Goal: Task Accomplishment & Management: Manage account settings

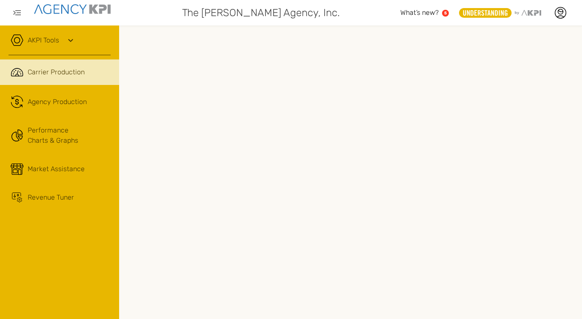
click at [54, 74] on span "Carrier Production" at bounding box center [56, 72] width 57 height 10
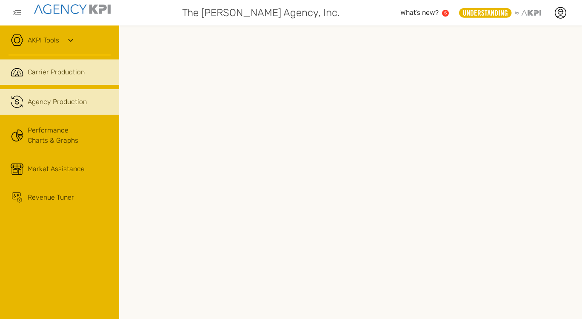
click at [32, 102] on span "Agency Production" at bounding box center [57, 102] width 59 height 10
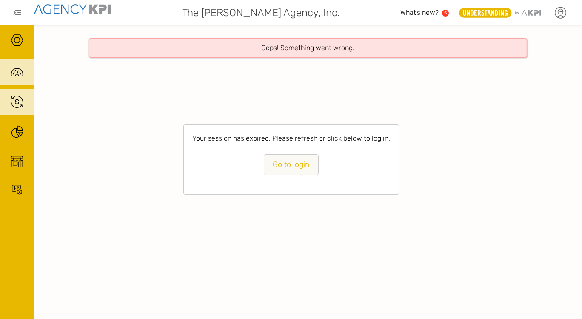
click at [562, 12] on icon at bounding box center [560, 12] width 13 height 13
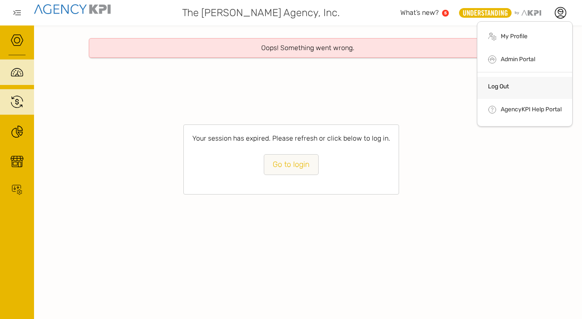
click at [534, 82] on li "Log Out" at bounding box center [524, 88] width 95 height 22
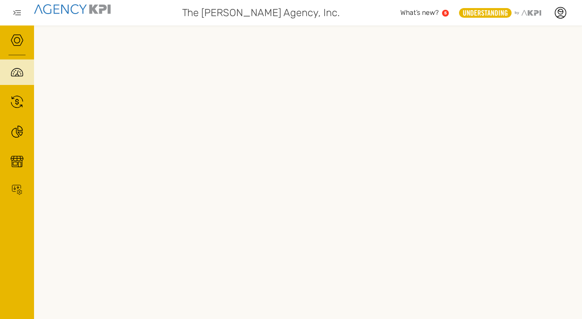
scroll to position [0, 17]
click at [562, 12] on icon at bounding box center [560, 12] width 13 height 13
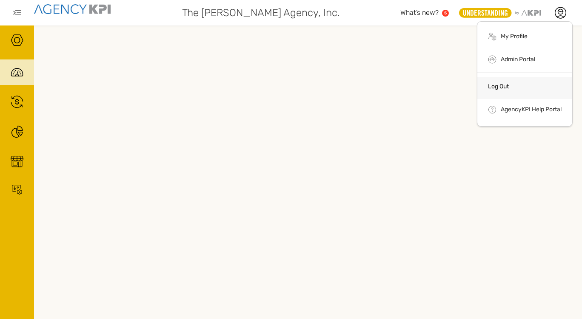
click at [497, 90] on li "Log Out" at bounding box center [524, 88] width 95 height 22
